Goal: Transaction & Acquisition: Purchase product/service

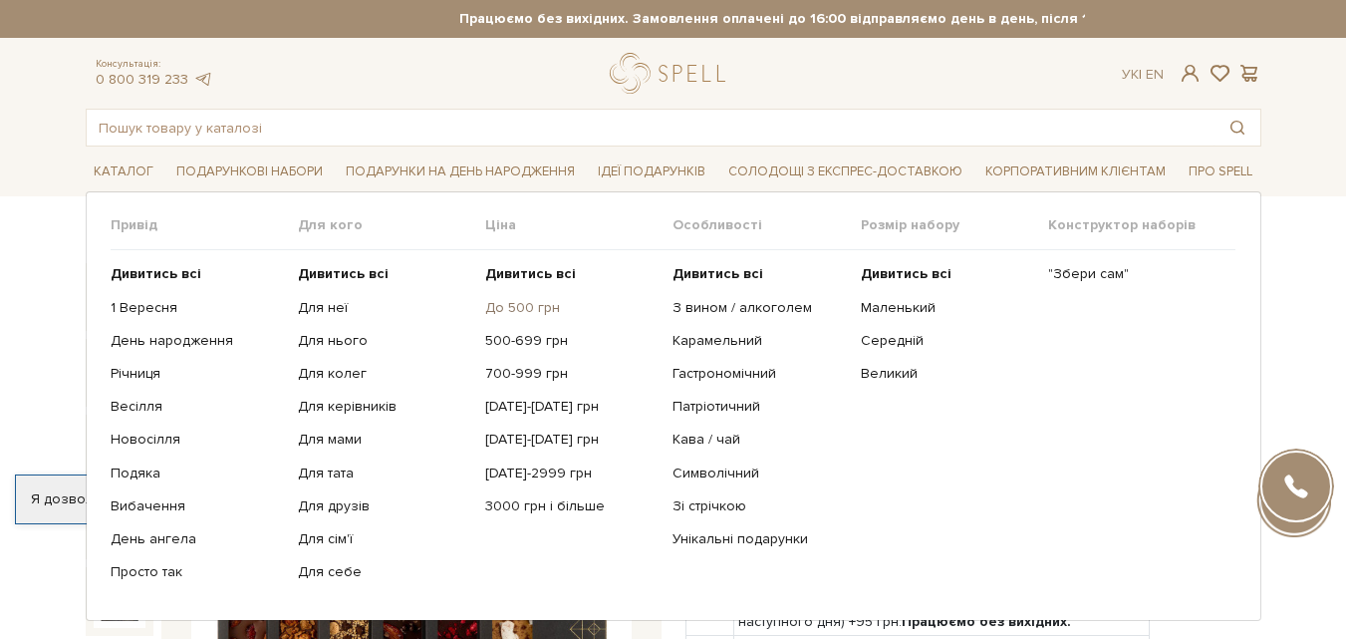
click at [529, 307] on link "До 500 грн" at bounding box center [571, 308] width 172 height 18
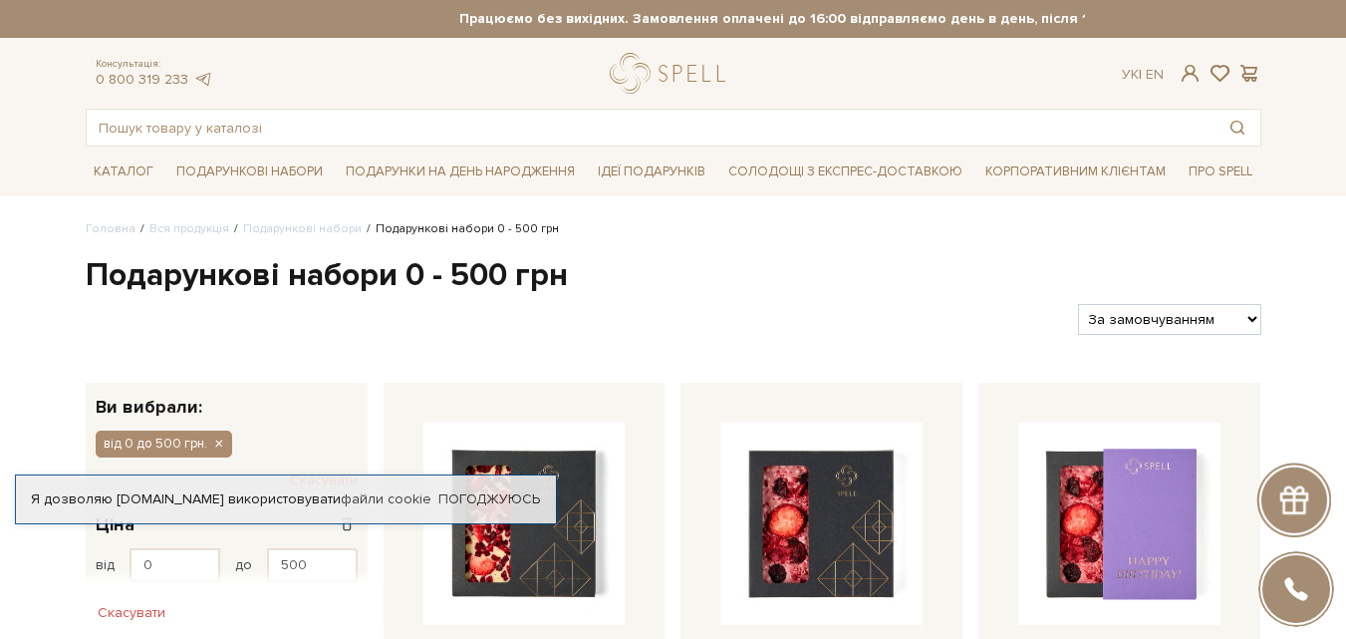
type input "59"
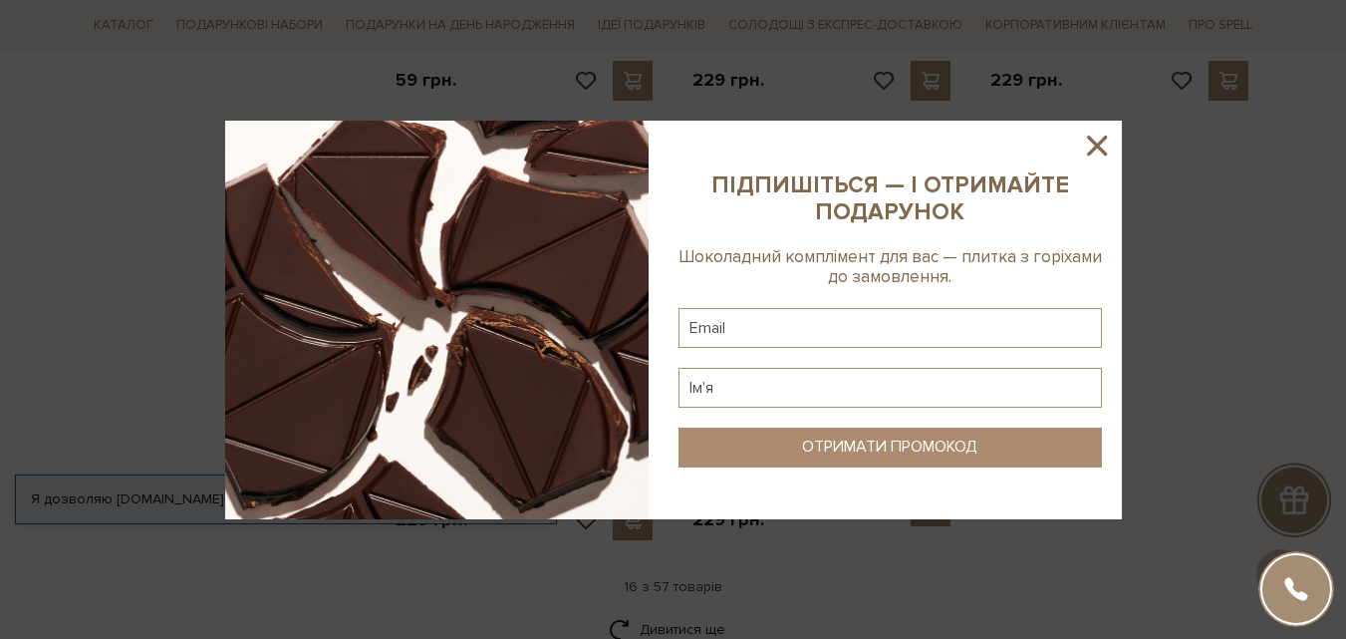
scroll to position [2690, 0]
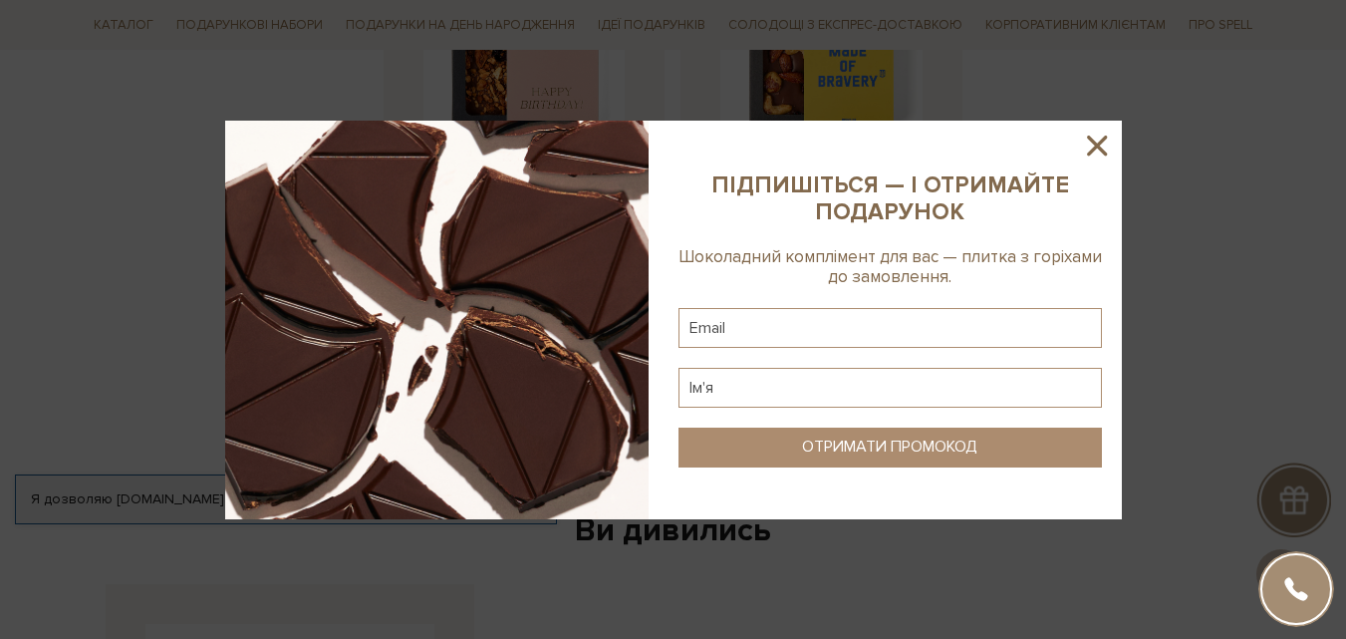
click at [1092, 147] on icon at bounding box center [1097, 146] width 34 height 34
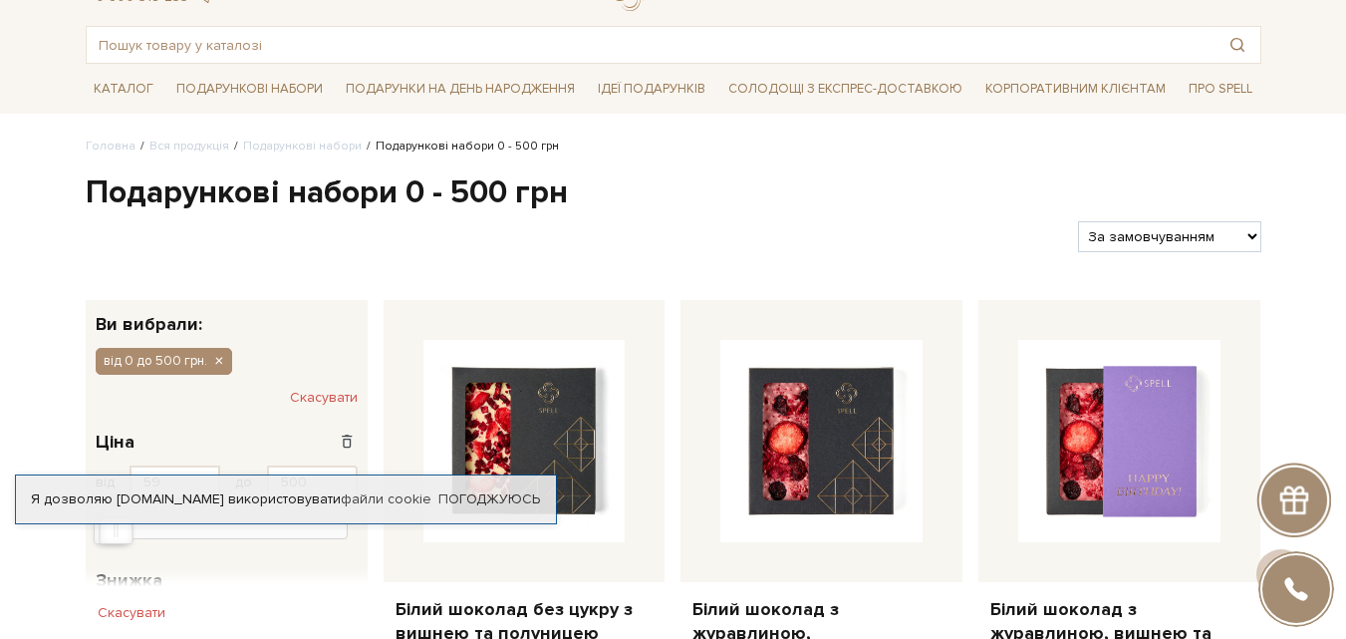
scroll to position [0, 0]
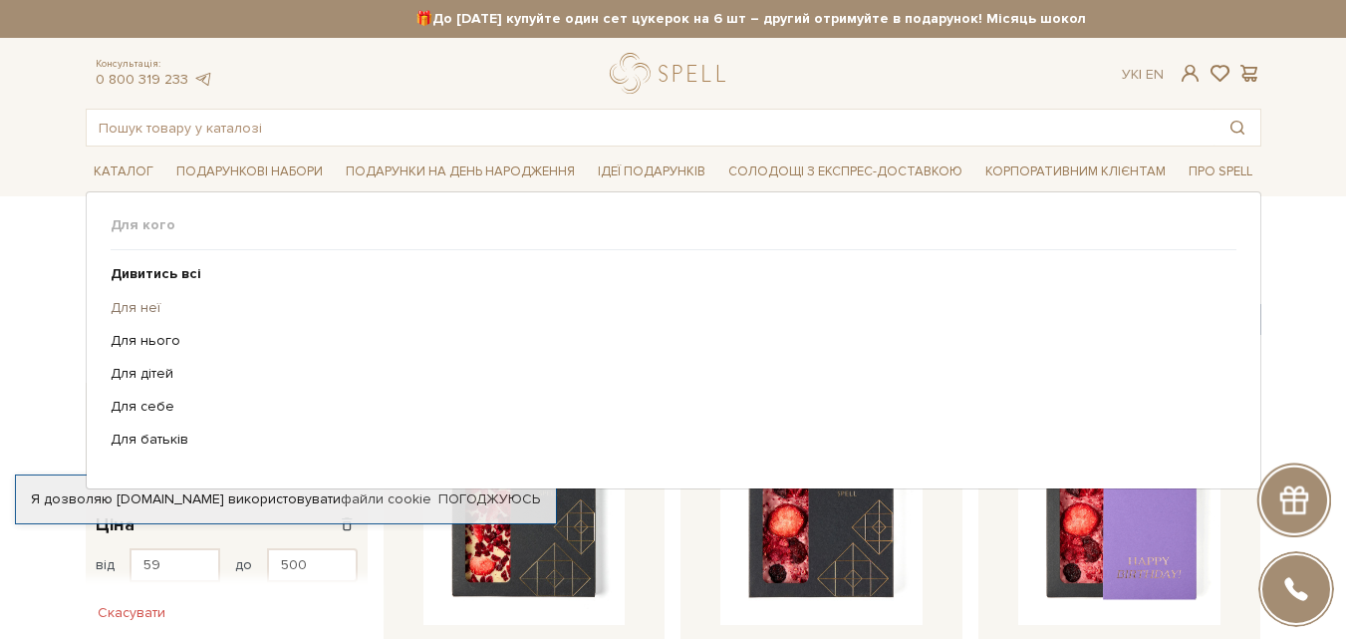
click at [145, 309] on link "Для неї" at bounding box center [666, 308] width 1111 height 18
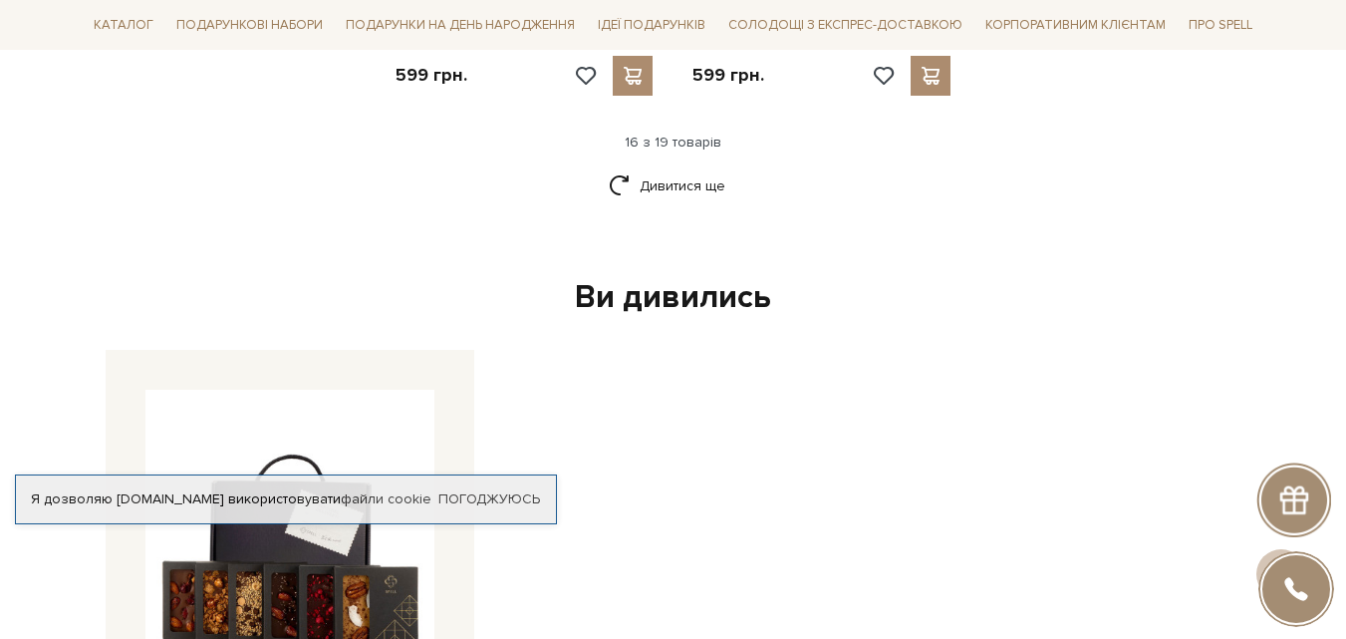
scroll to position [2889, 0]
click at [719, 170] on link "Дивитися ще" at bounding box center [674, 187] width 130 height 35
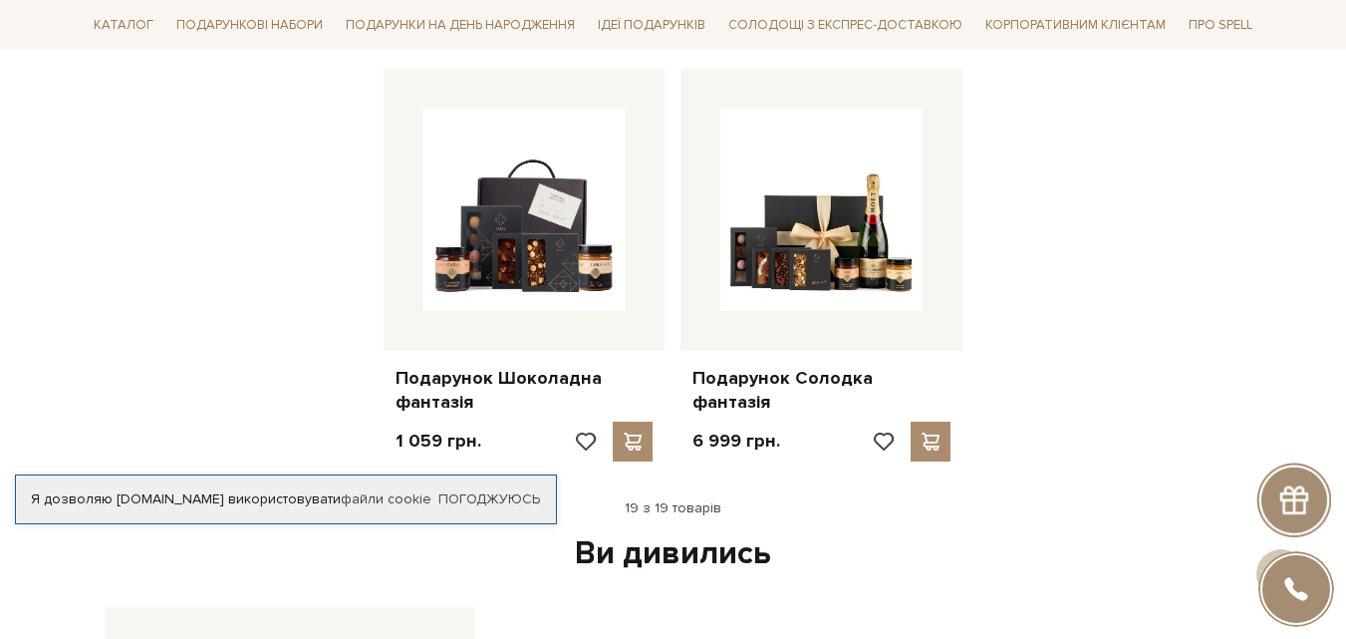
scroll to position [2989, 0]
